Goal: Task Accomplishment & Management: Manage account settings

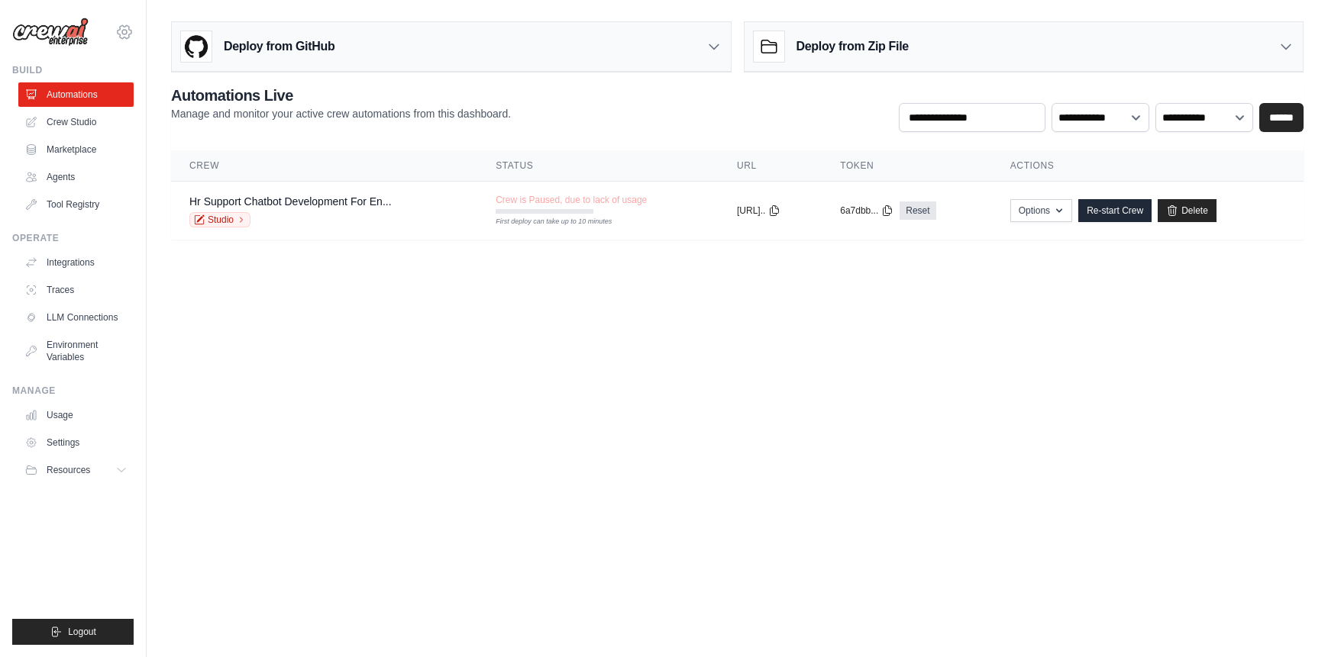
click at [126, 29] on icon at bounding box center [124, 32] width 18 height 18
click at [95, 111] on link "Settings" at bounding box center [124, 102] width 134 height 27
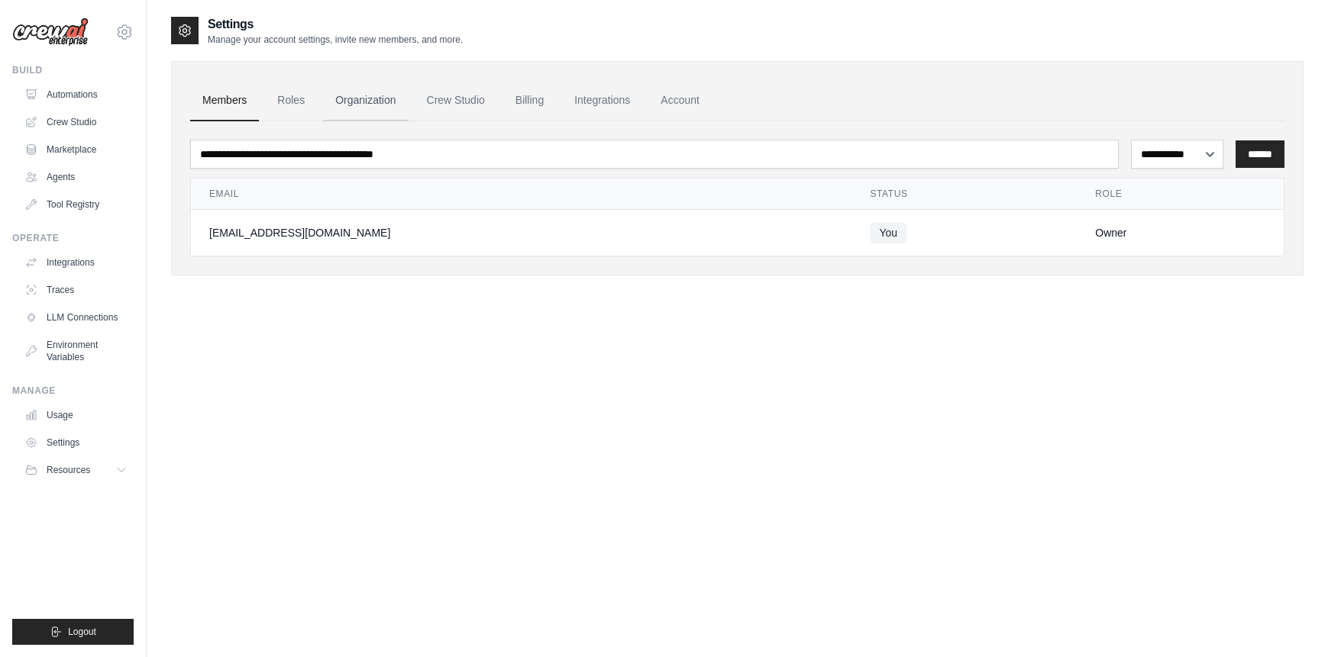
click at [367, 100] on link "Organization" at bounding box center [365, 100] width 85 height 41
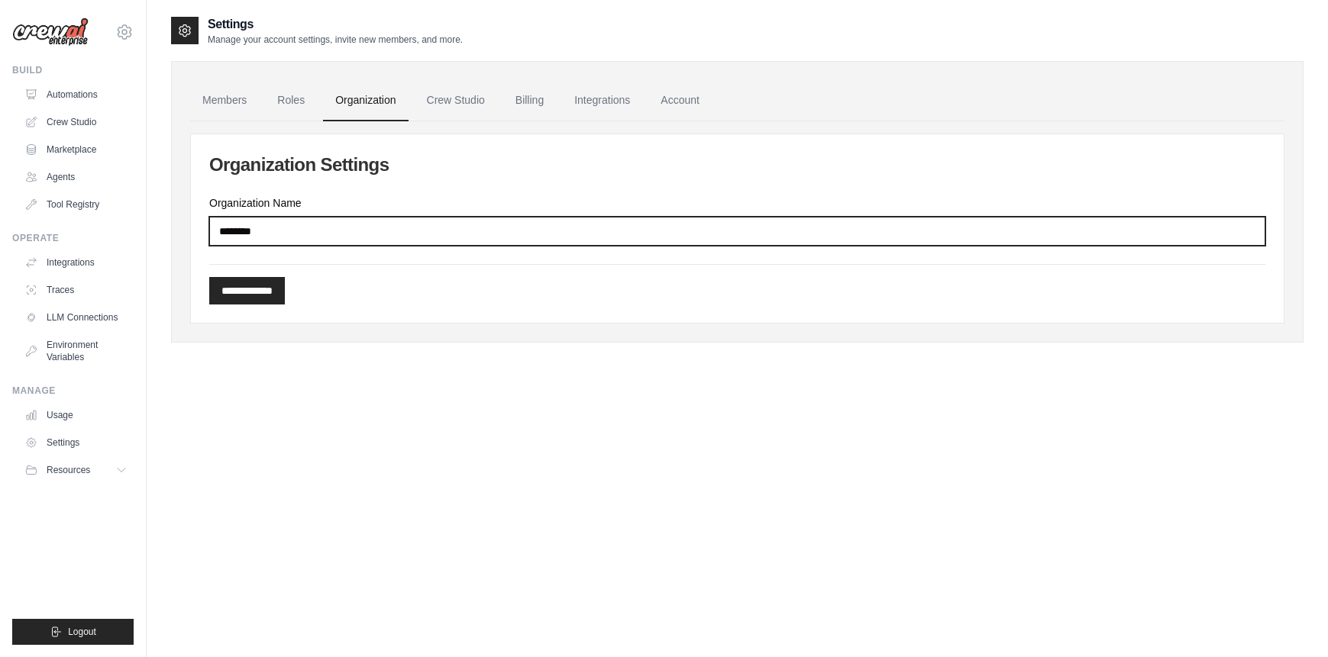
click at [361, 227] on input "********" at bounding box center [737, 231] width 1056 height 29
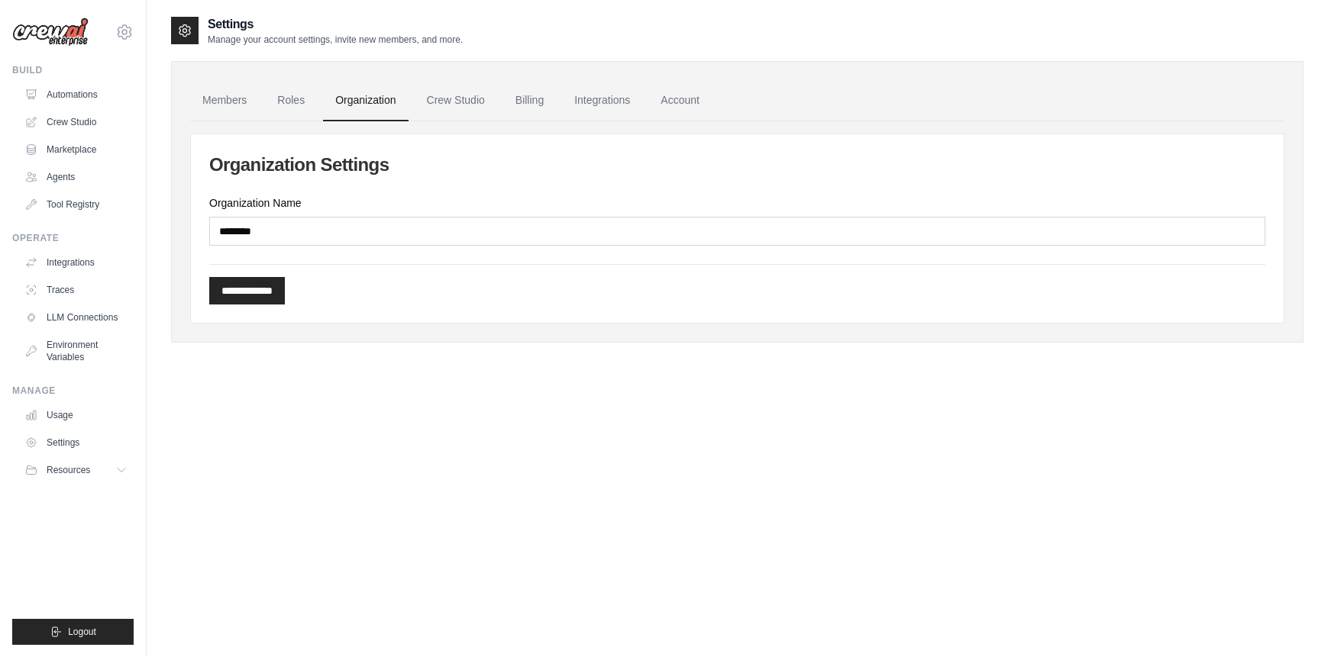
click at [379, 180] on div "**********" at bounding box center [737, 228] width 1092 height 189
click at [475, 100] on link "Crew Studio" at bounding box center [456, 100] width 82 height 41
click at [686, 96] on link "Account" at bounding box center [679, 100] width 63 height 41
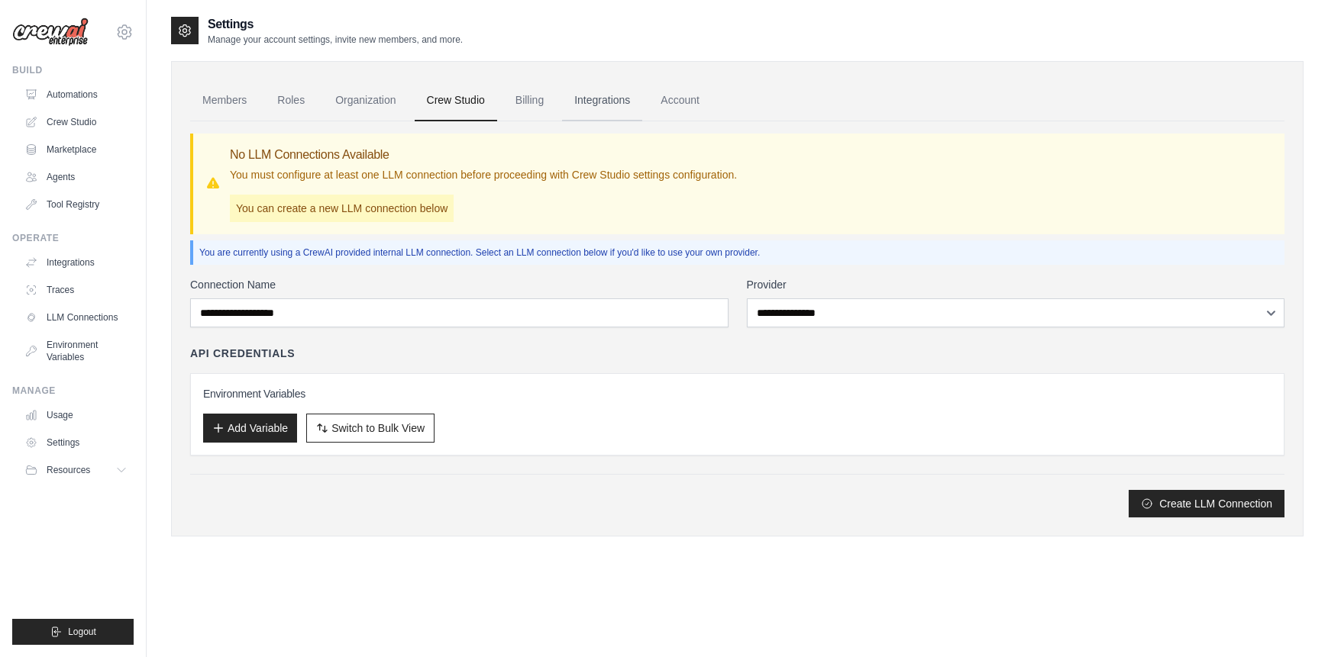
click at [617, 92] on link "Integrations" at bounding box center [602, 100] width 80 height 41
click at [679, 105] on link "Account" at bounding box center [679, 100] width 63 height 41
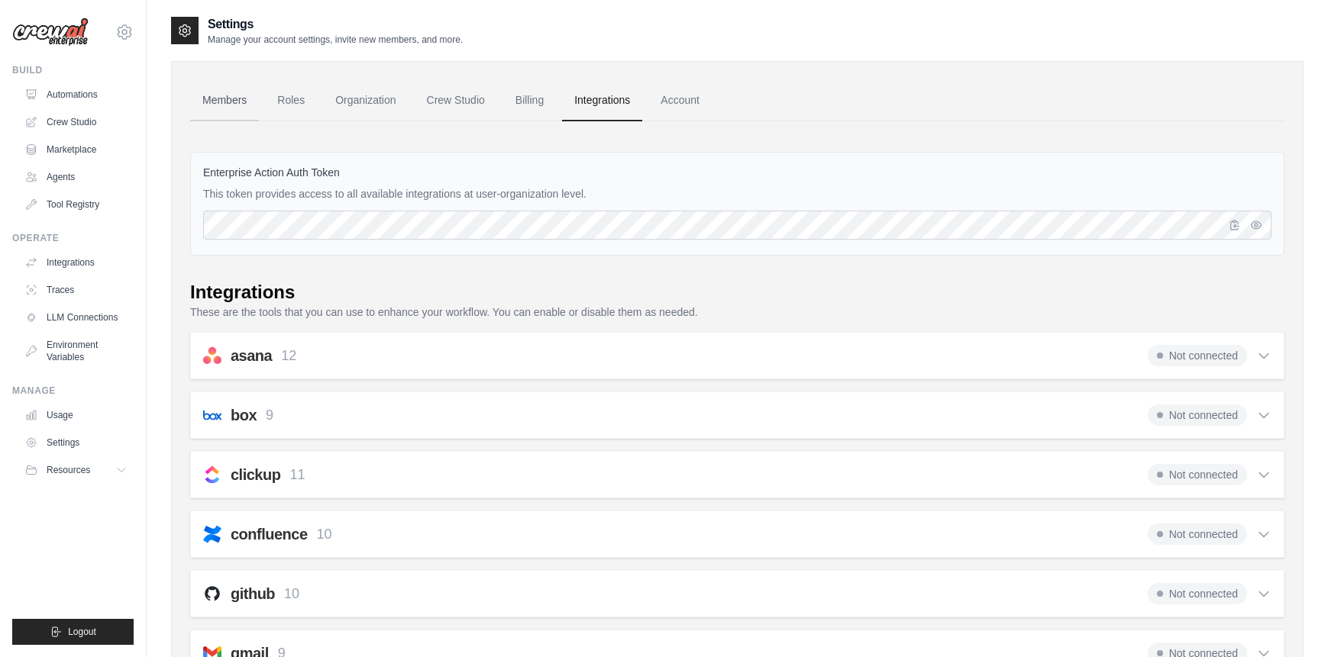
click at [234, 105] on link "Members" at bounding box center [224, 100] width 69 height 41
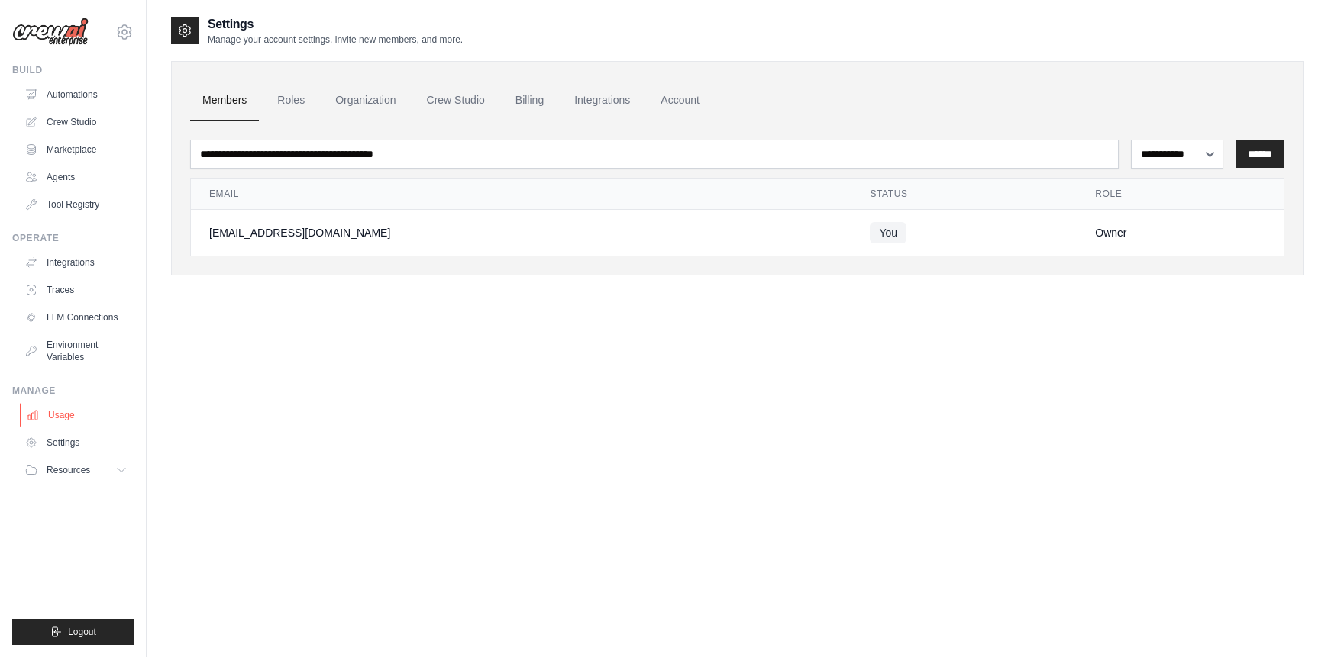
click at [61, 418] on link "Usage" at bounding box center [77, 415] width 115 height 24
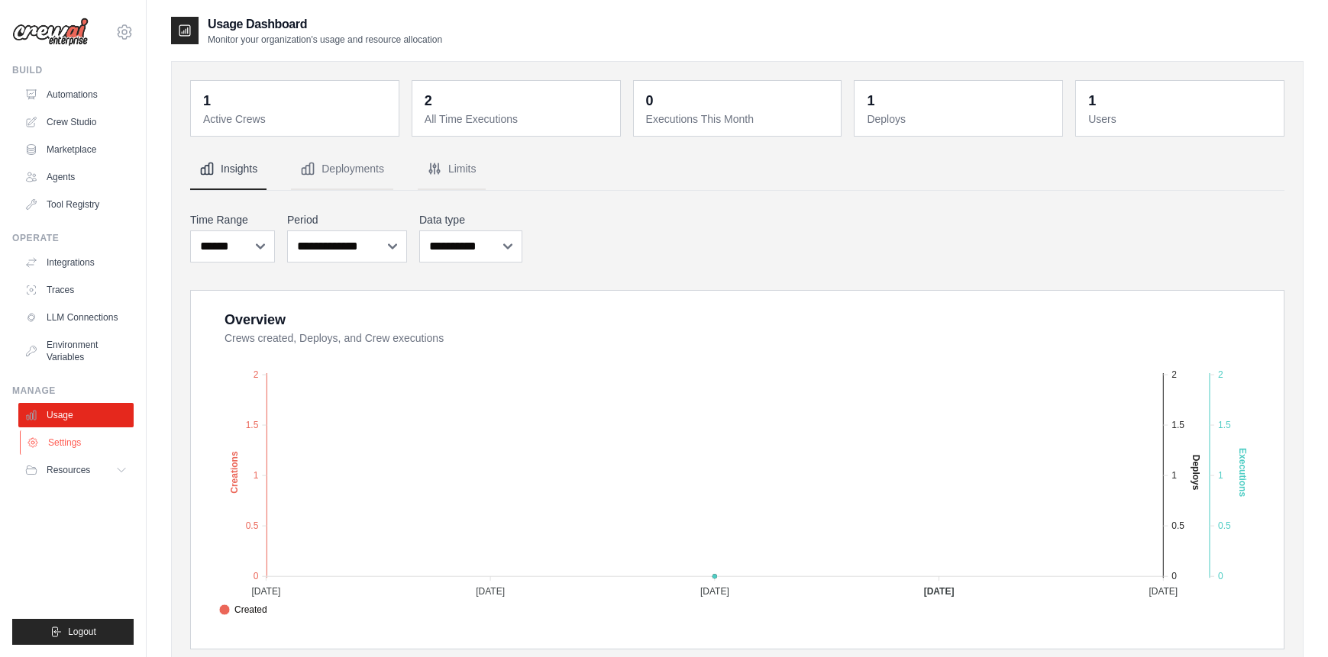
click at [71, 437] on link "Settings" at bounding box center [77, 443] width 115 height 24
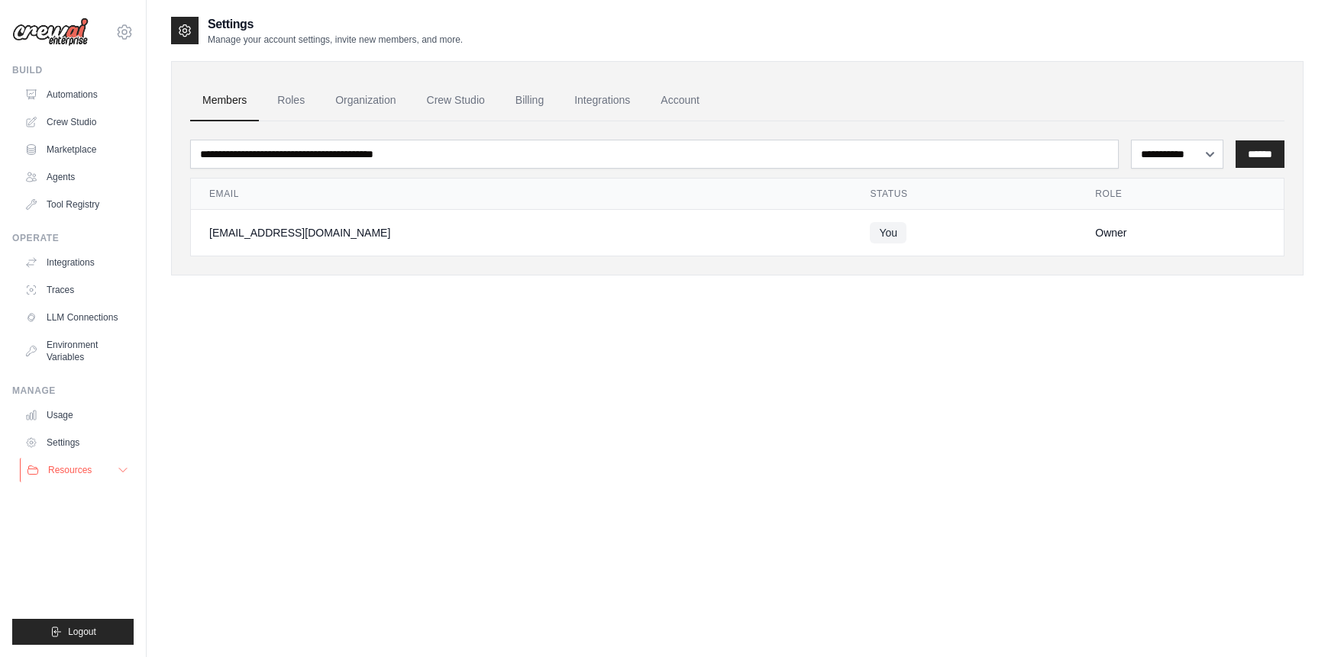
click at [84, 468] on span "Resources" at bounding box center [70, 470] width 44 height 12
click at [63, 350] on link "Environment Variables" at bounding box center [77, 351] width 115 height 37
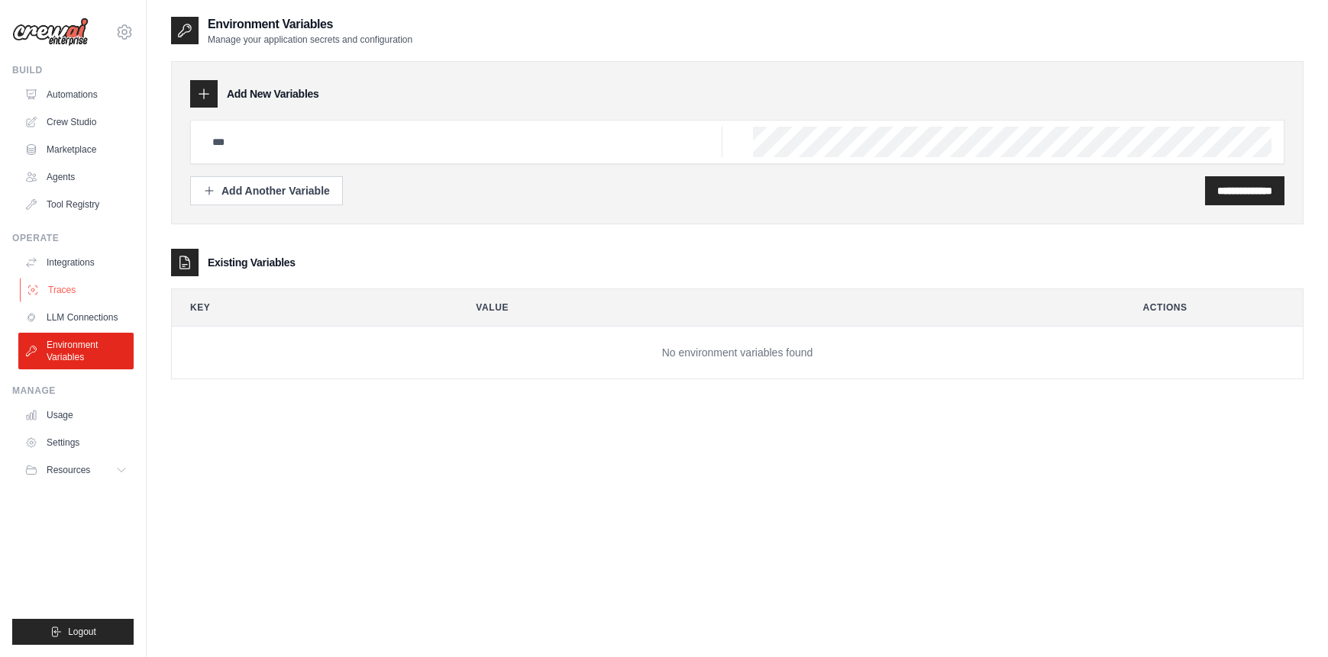
click at [60, 288] on link "Traces" at bounding box center [77, 290] width 115 height 24
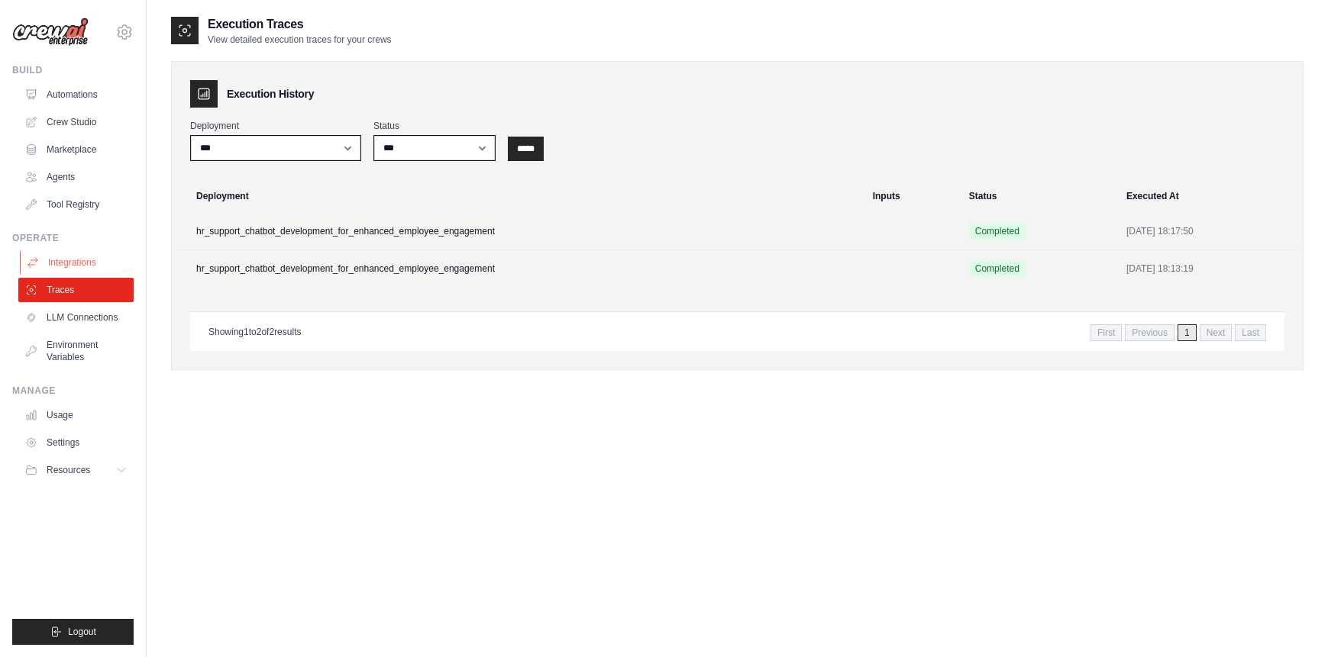
click at [62, 263] on link "Integrations" at bounding box center [77, 262] width 115 height 24
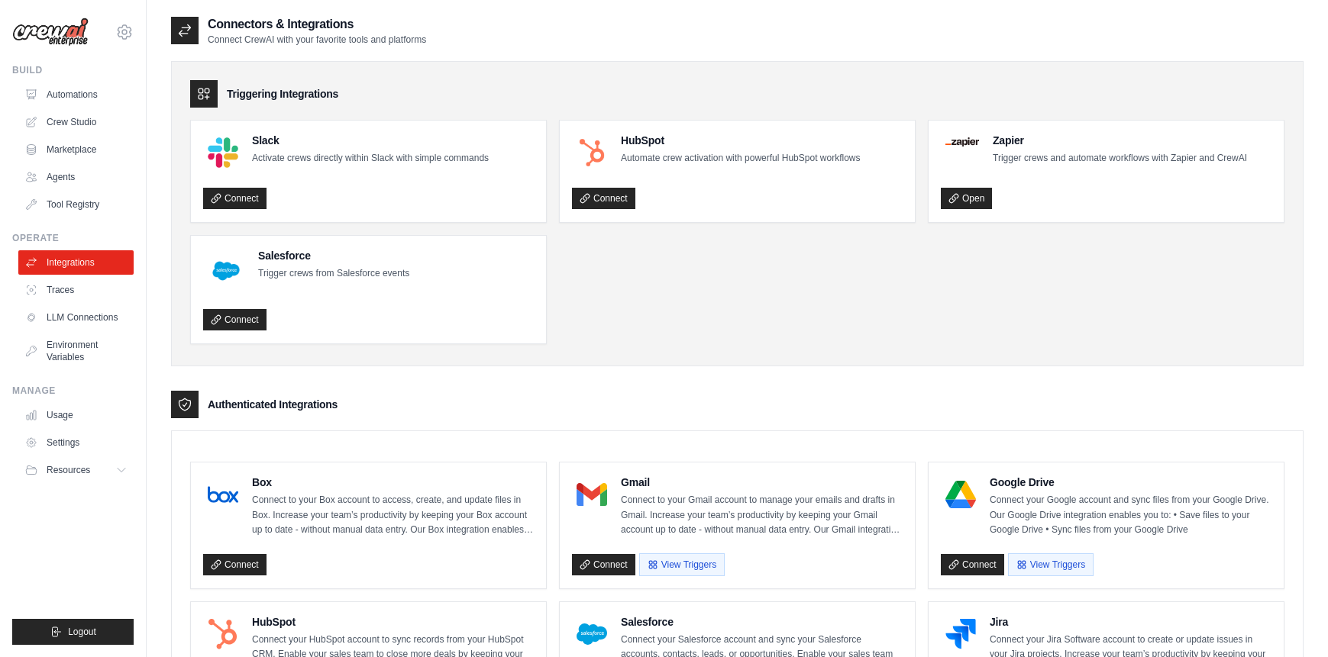
click at [61, 196] on link "Tool Registry" at bounding box center [75, 204] width 115 height 24
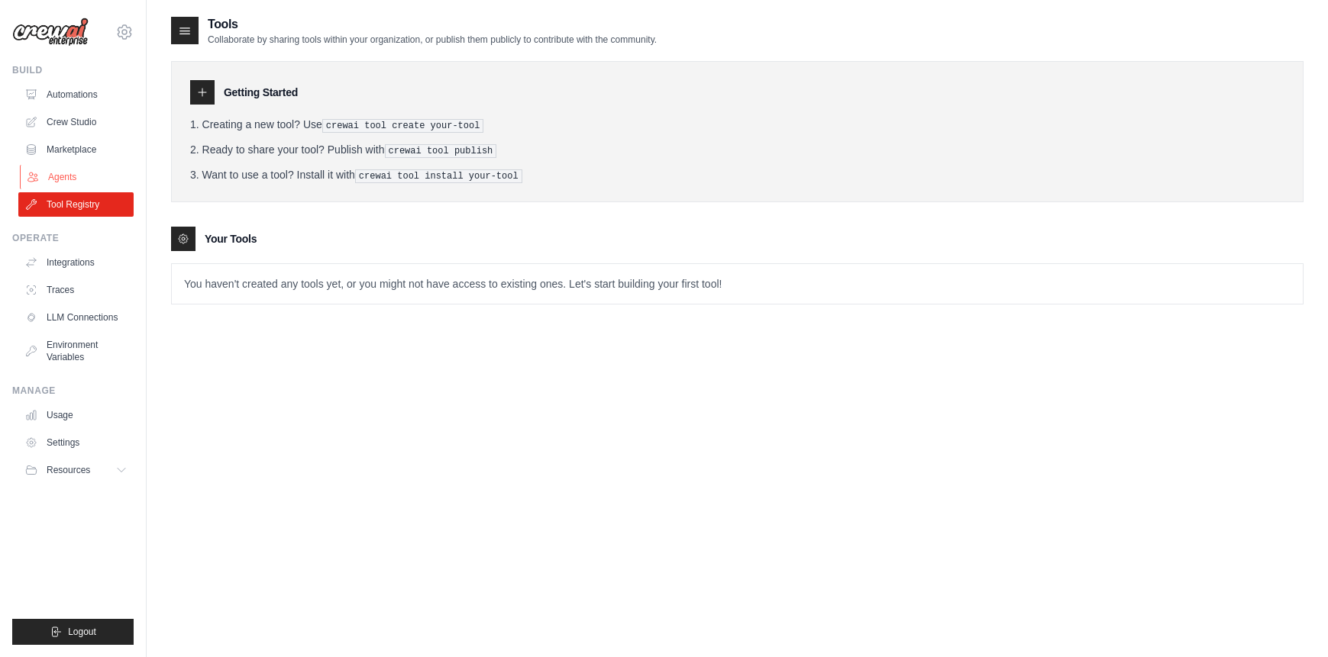
click at [55, 173] on link "Agents" at bounding box center [77, 177] width 115 height 24
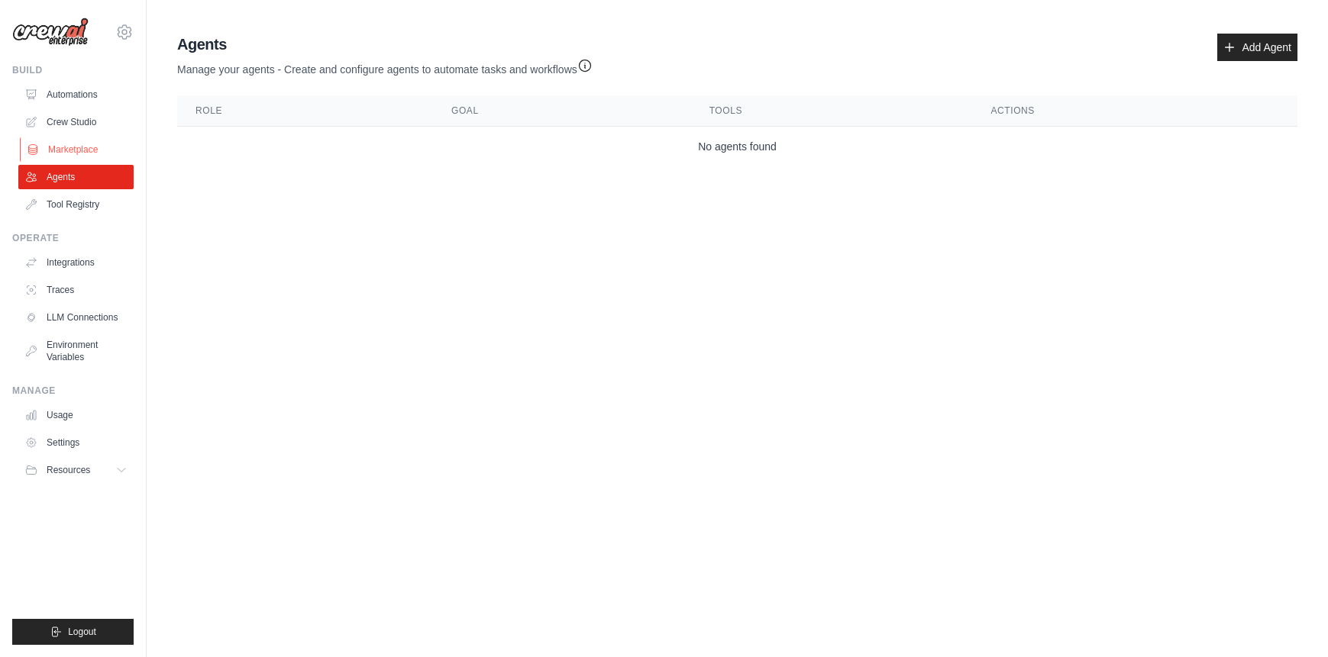
click at [63, 151] on link "Marketplace" at bounding box center [77, 149] width 115 height 24
click at [70, 122] on link "Crew Studio" at bounding box center [77, 122] width 115 height 24
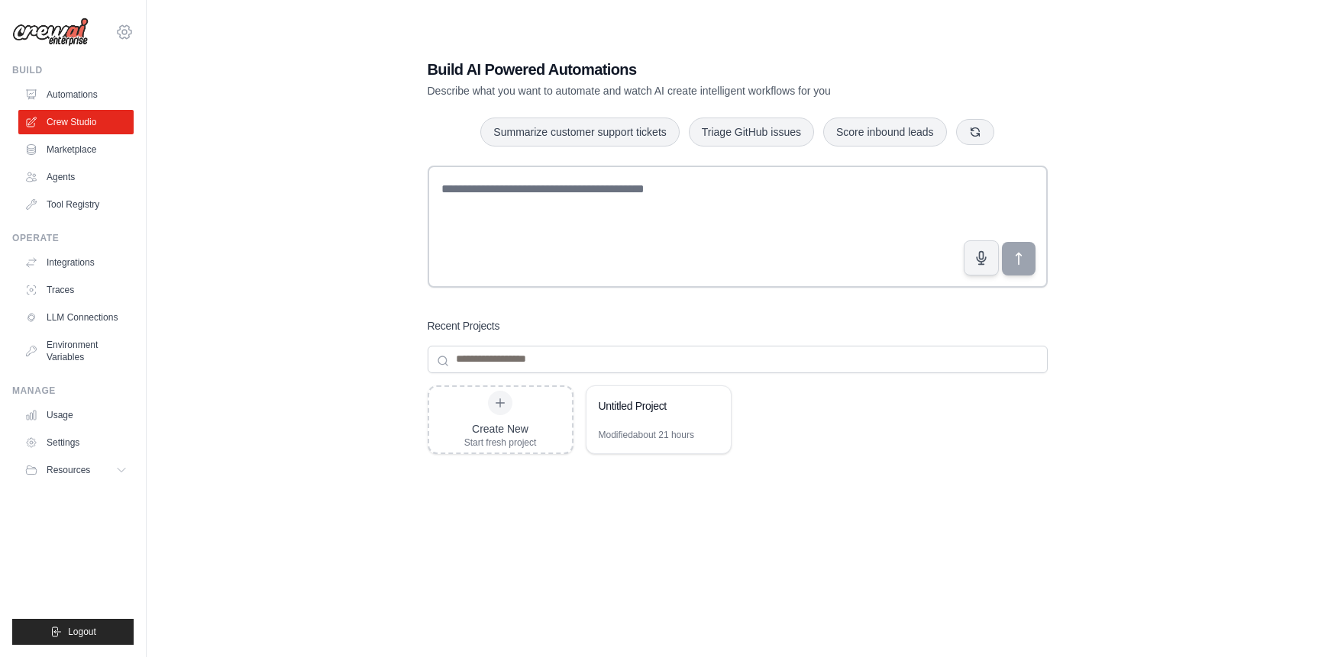
click at [122, 34] on icon at bounding box center [124, 32] width 5 height 5
click at [99, 113] on link "Settings" at bounding box center [124, 102] width 134 height 27
click at [97, 100] on link "Settings" at bounding box center [124, 102] width 134 height 27
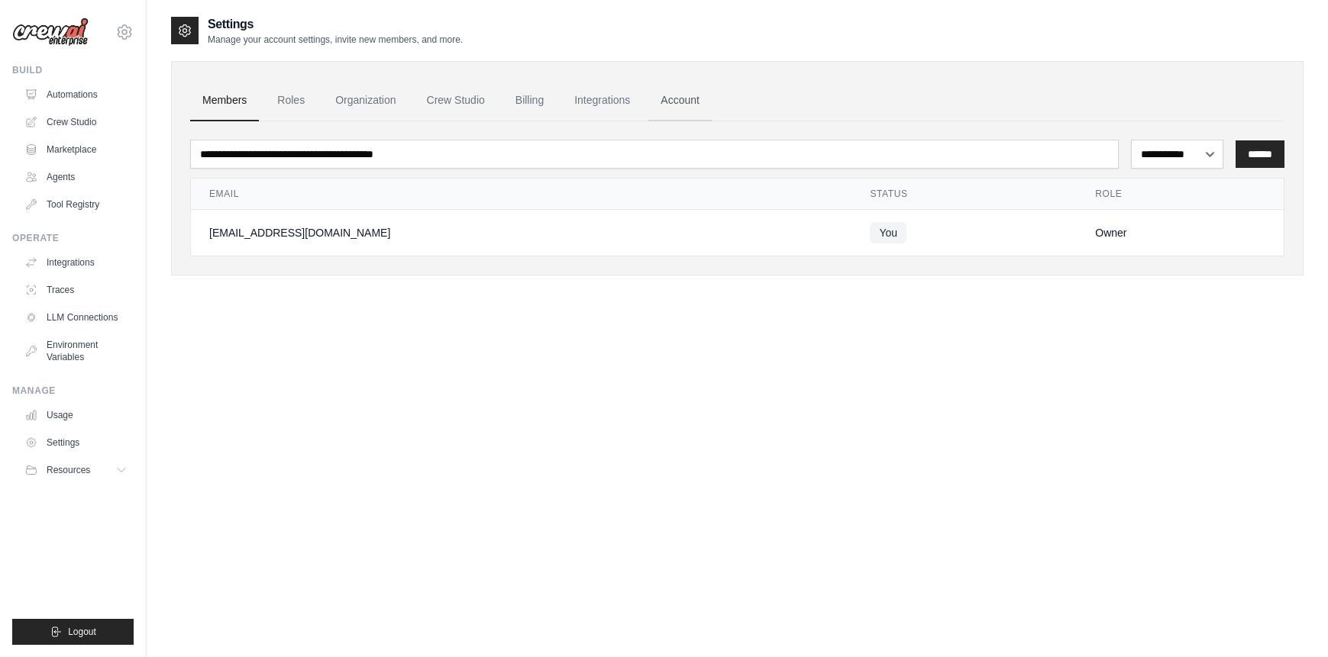
click at [673, 103] on link "Account" at bounding box center [679, 100] width 63 height 41
click at [676, 97] on link "Account" at bounding box center [679, 100] width 63 height 41
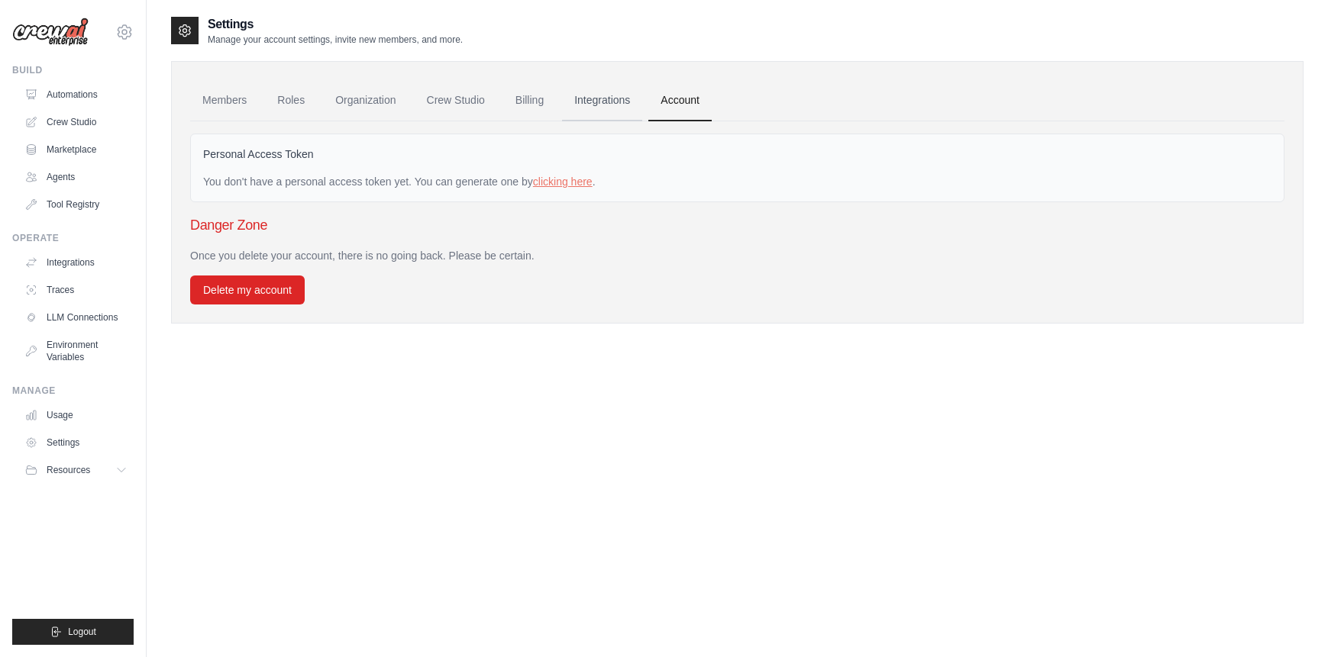
click at [597, 102] on link "Integrations" at bounding box center [602, 100] width 80 height 41
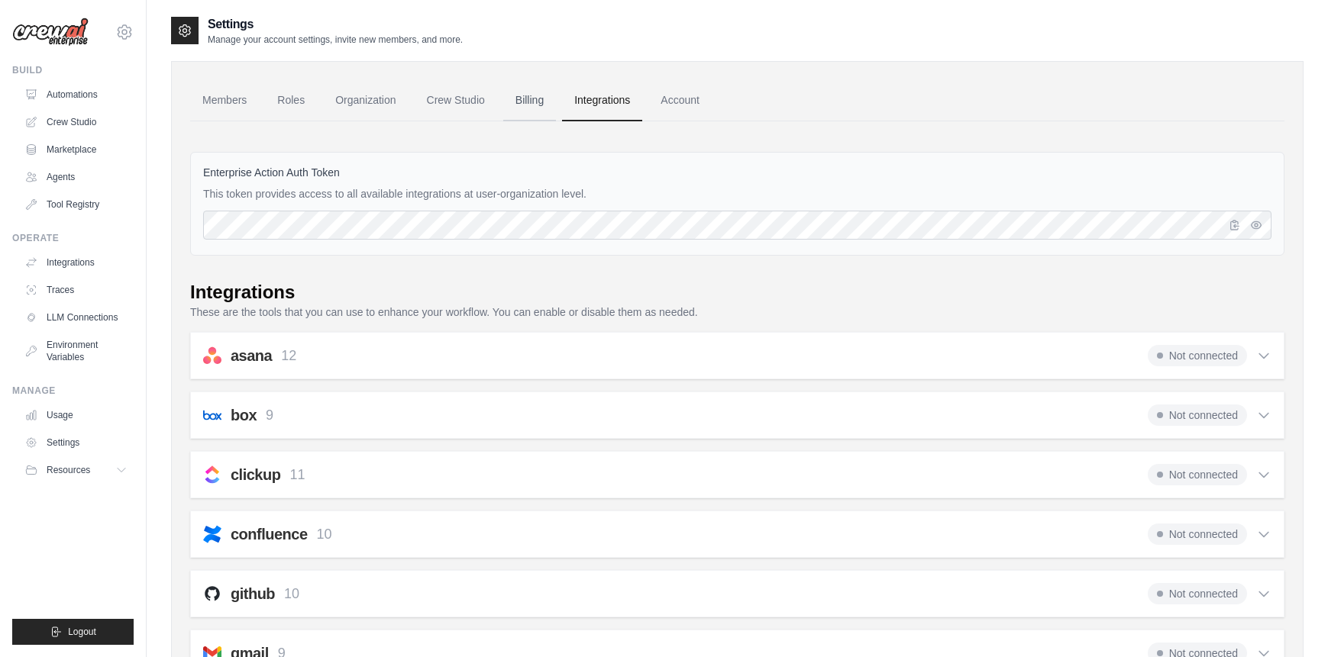
click at [517, 92] on link "Billing" at bounding box center [529, 100] width 53 height 41
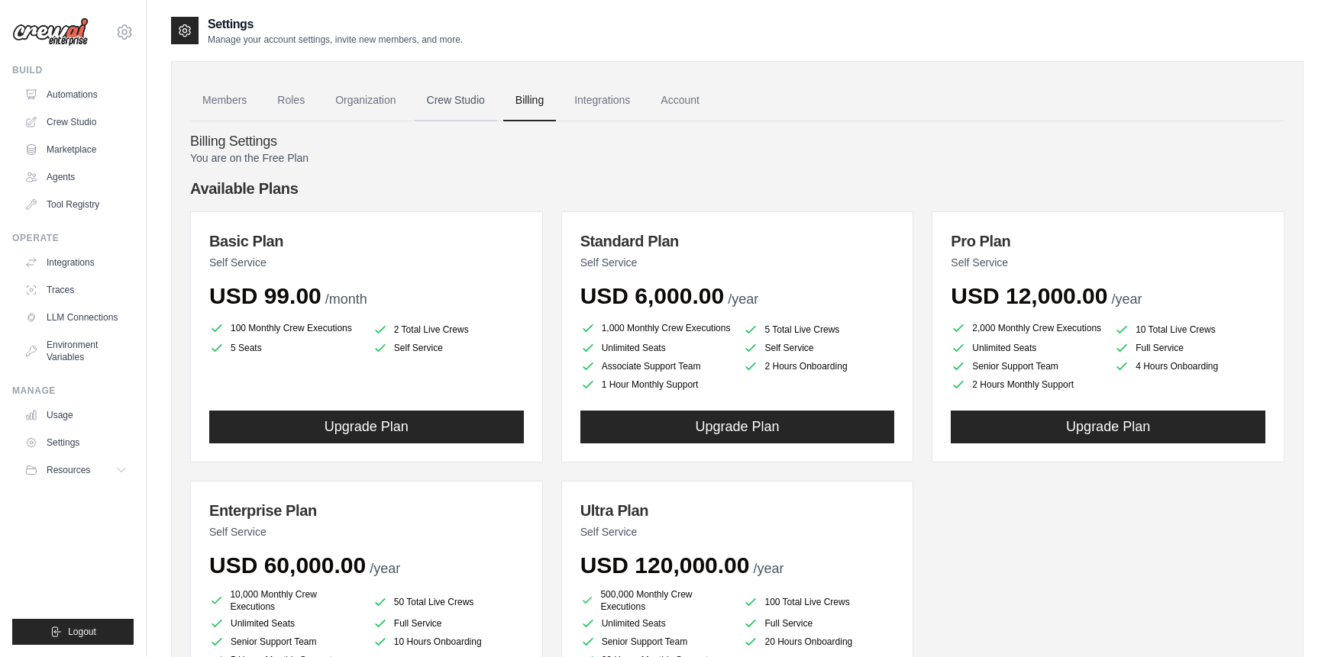
click at [443, 99] on link "Crew Studio" at bounding box center [456, 100] width 82 height 41
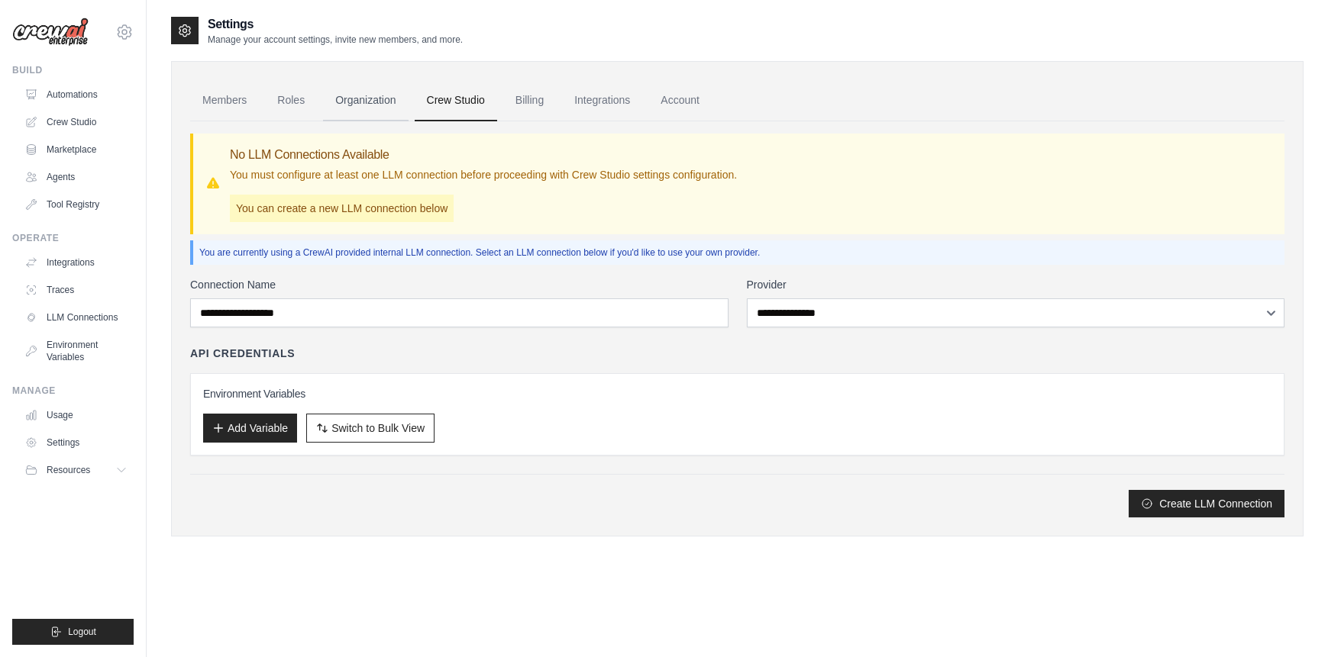
click at [366, 99] on link "Organization" at bounding box center [365, 100] width 85 height 41
